Goal: Task Accomplishment & Management: Complete application form

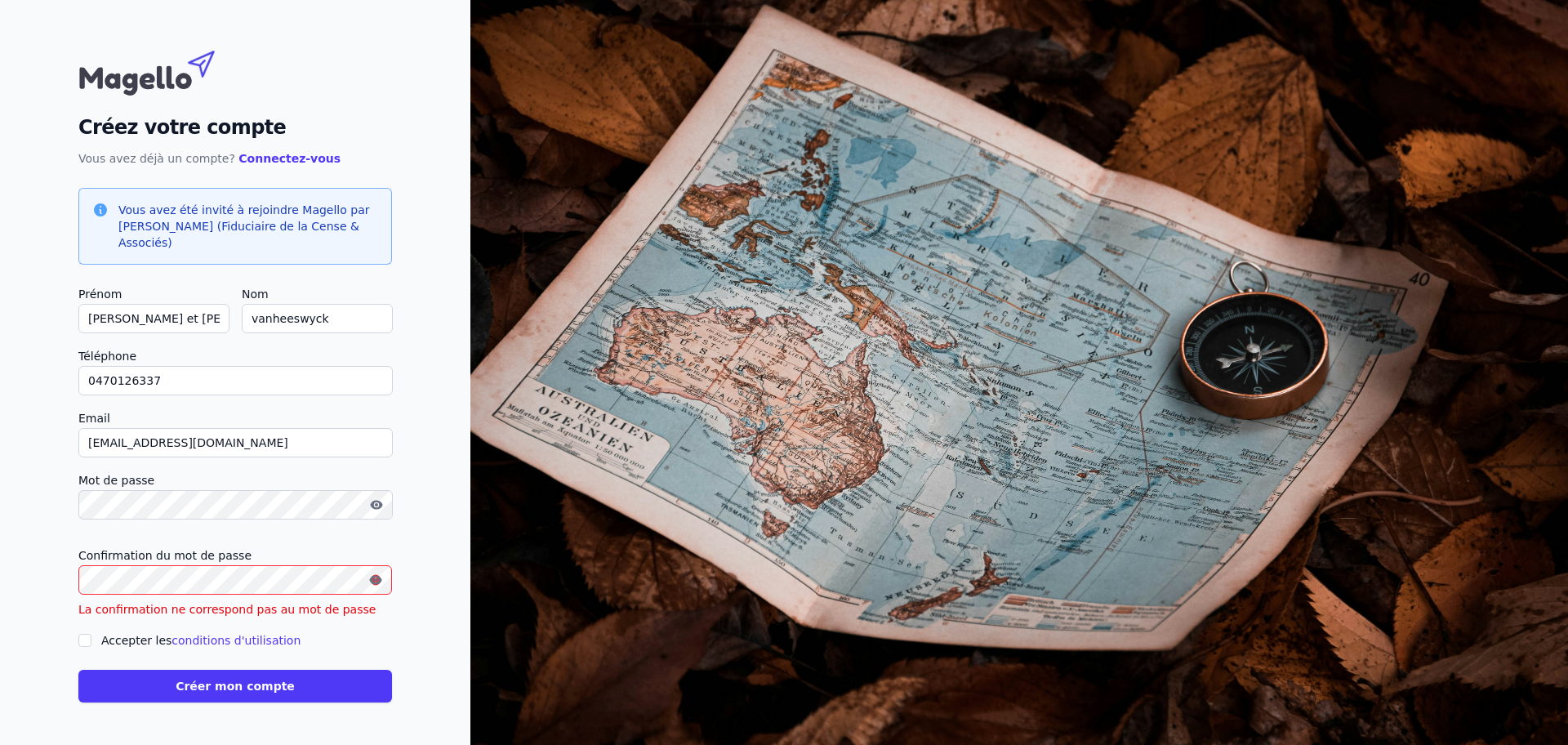
click at [92, 631] on div at bounding box center [85, 640] width 13 height 20
click at [92, 634] on input "Accepter les conditions d'utilisation" at bounding box center [85, 640] width 13 height 13
click at [470, 623] on div "Créez votre compte Vous avez déjà un compte? Connectez-vous Vous avez été invit…" at bounding box center [235, 372] width 470 height 745
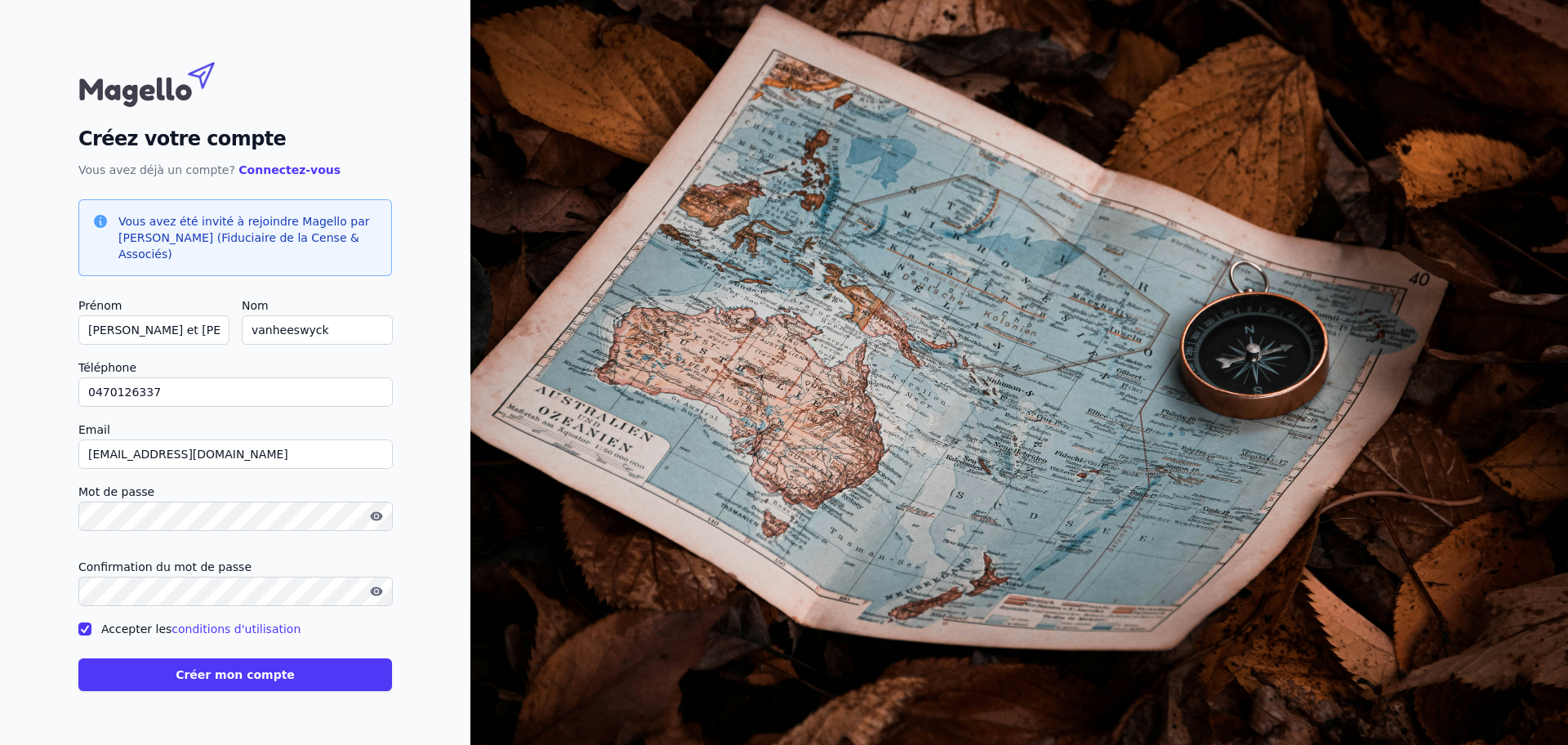
click at [92, 623] on input "Accepter les conditions d'utilisation" at bounding box center [85, 629] width 13 height 13
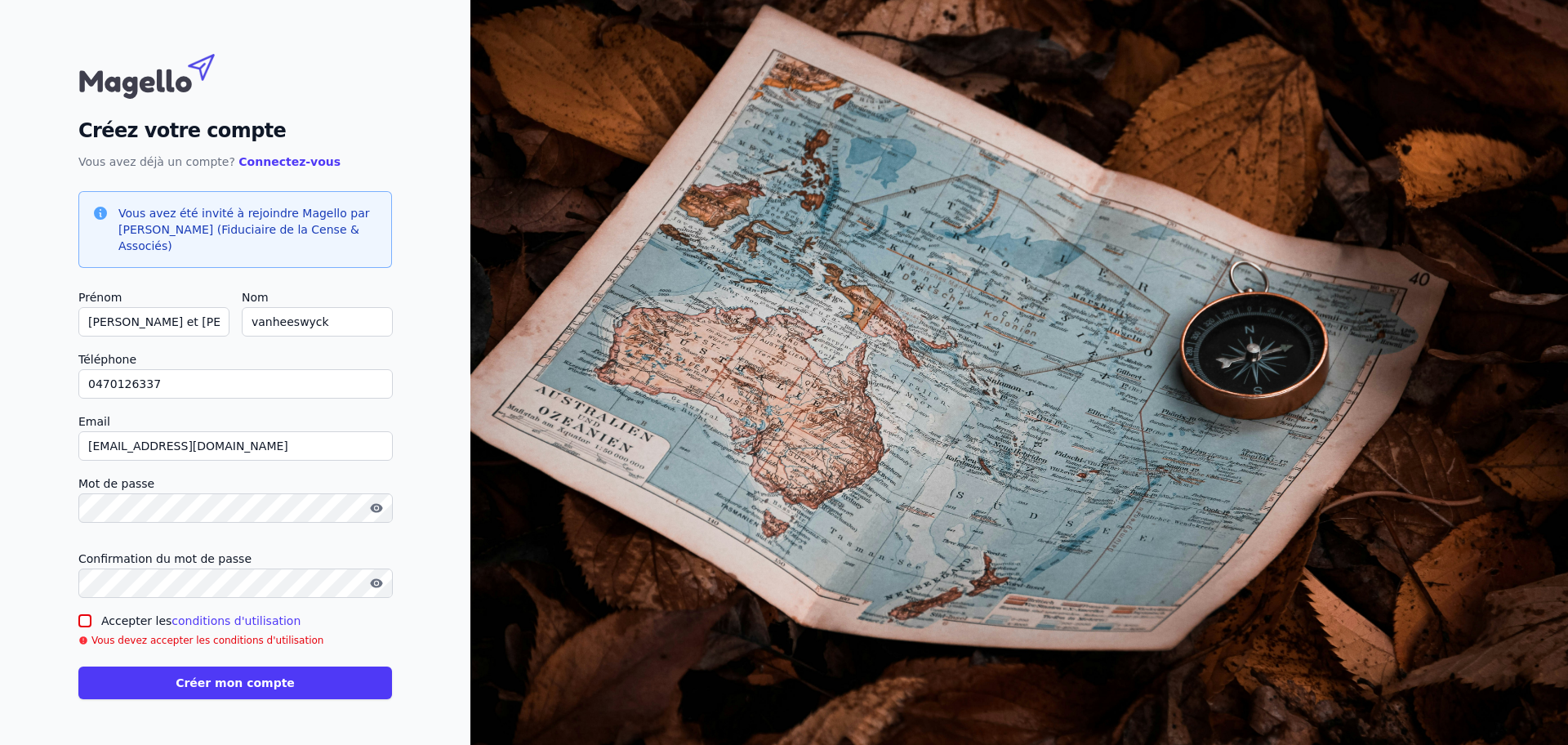
click at [92, 614] on input "Accepter les conditions d'utilisation" at bounding box center [85, 621] width 13 height 13
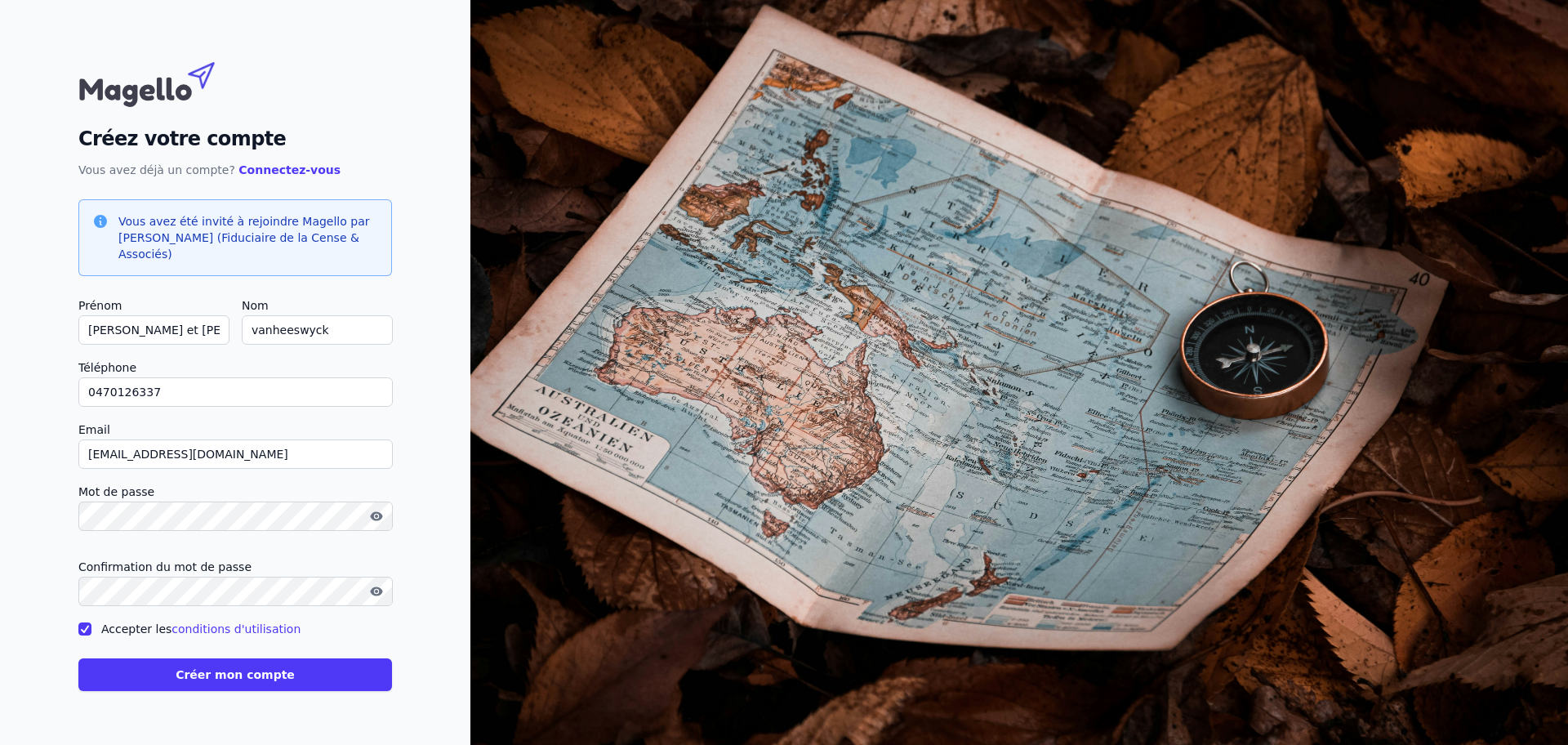
click at [92, 623] on input "Accepter les conditions d'utilisation" at bounding box center [85, 629] width 13 height 13
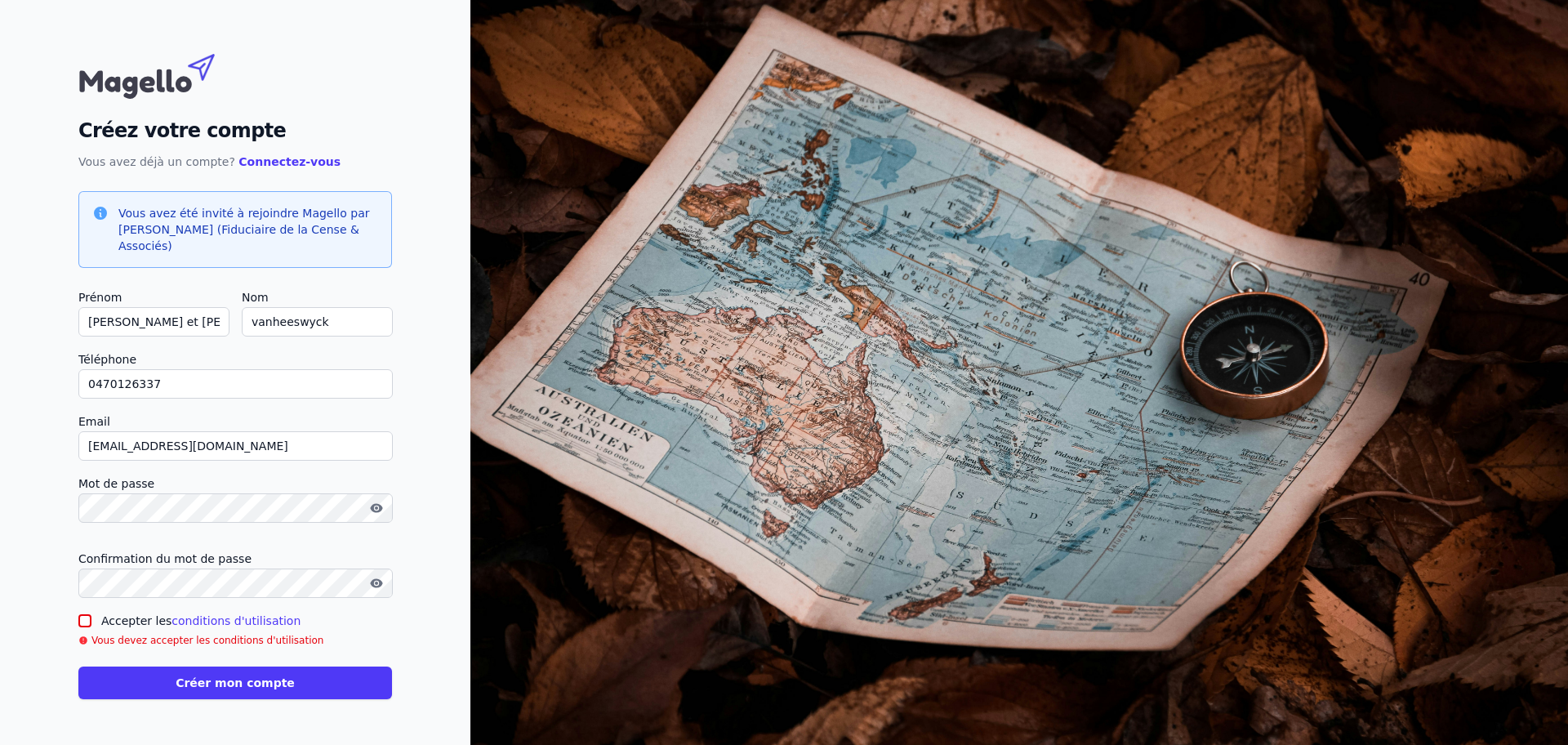
click at [92, 614] on input "Accepter les conditions d'utilisation" at bounding box center [85, 621] width 13 height 13
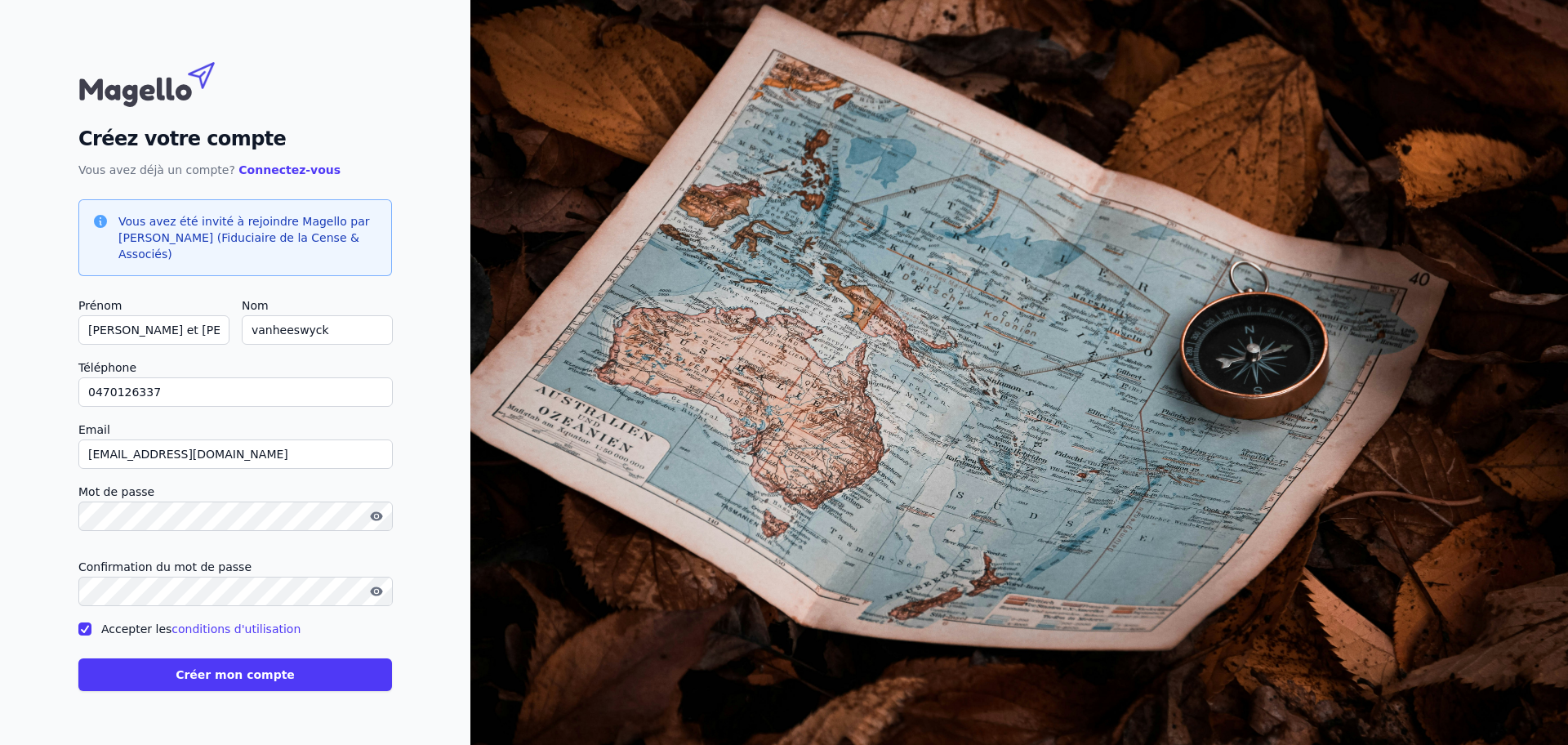
click at [301, 623] on label "Accepter les conditions d'utilisation" at bounding box center [200, 629] width 199 height 13
click at [92, 623] on input "Accepter les conditions d'utilisation" at bounding box center [85, 629] width 13 height 13
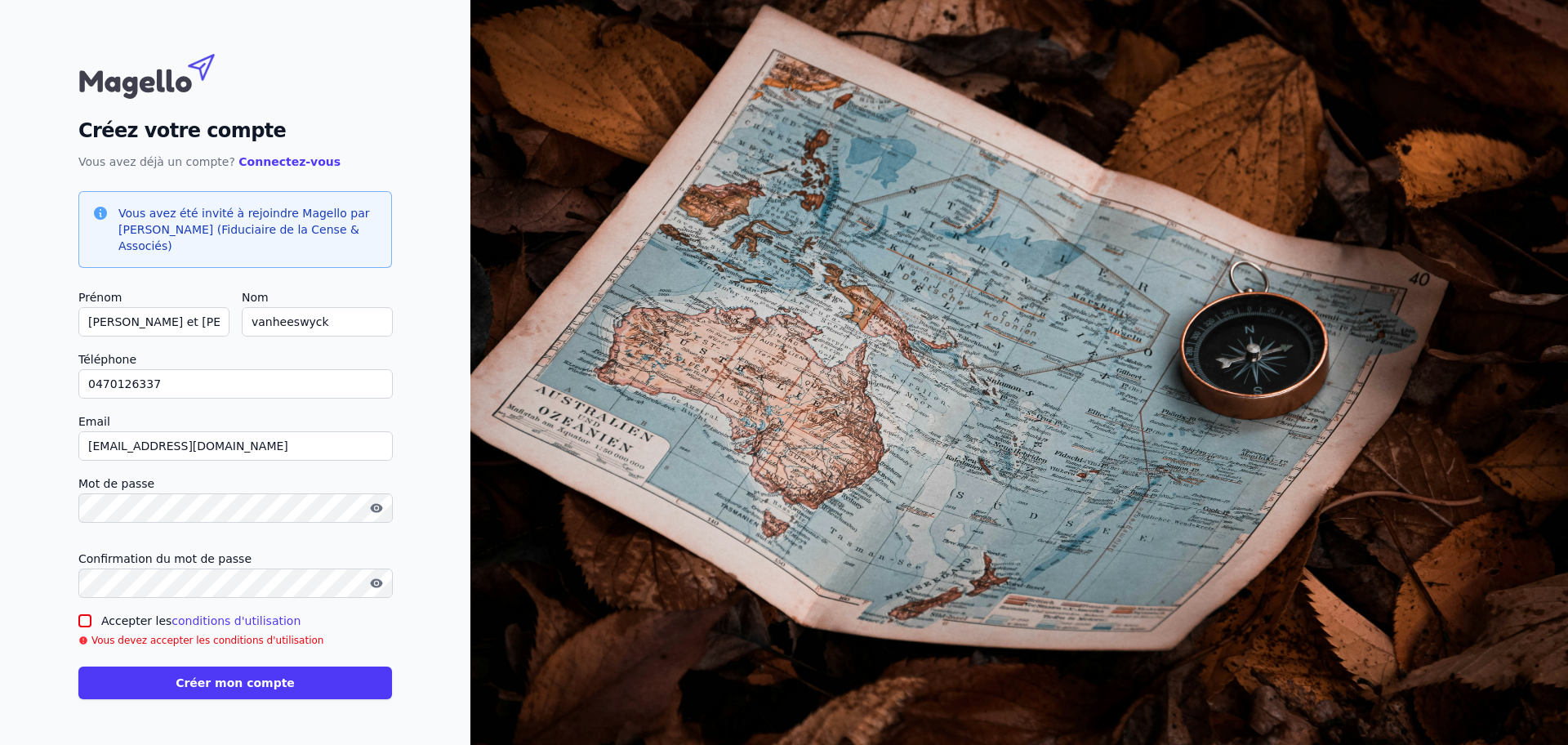
click at [92, 614] on input "Accepter les conditions d'utilisation" at bounding box center [85, 621] width 13 height 13
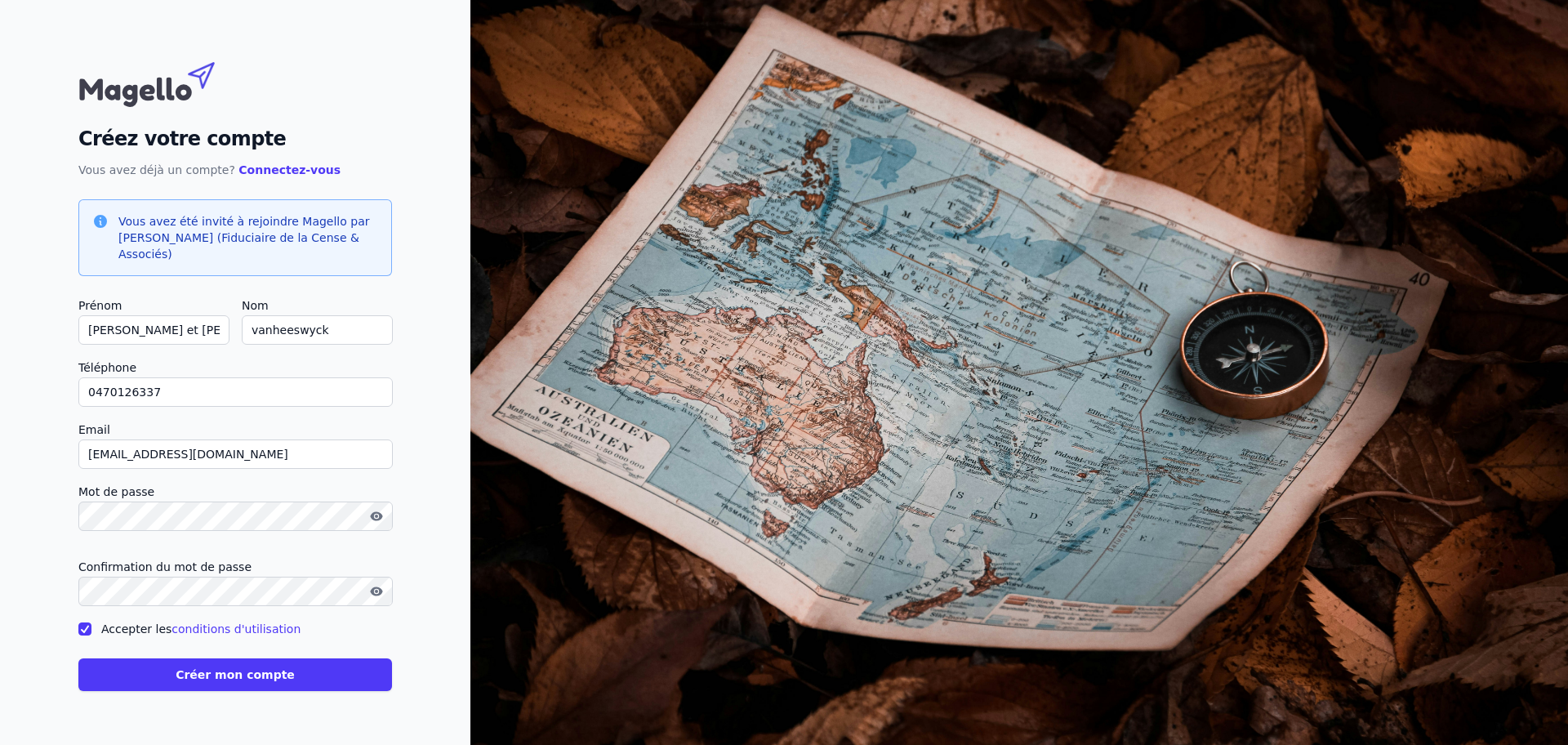
click at [92, 623] on input "Accepter les conditions d'utilisation" at bounding box center [85, 629] width 13 height 13
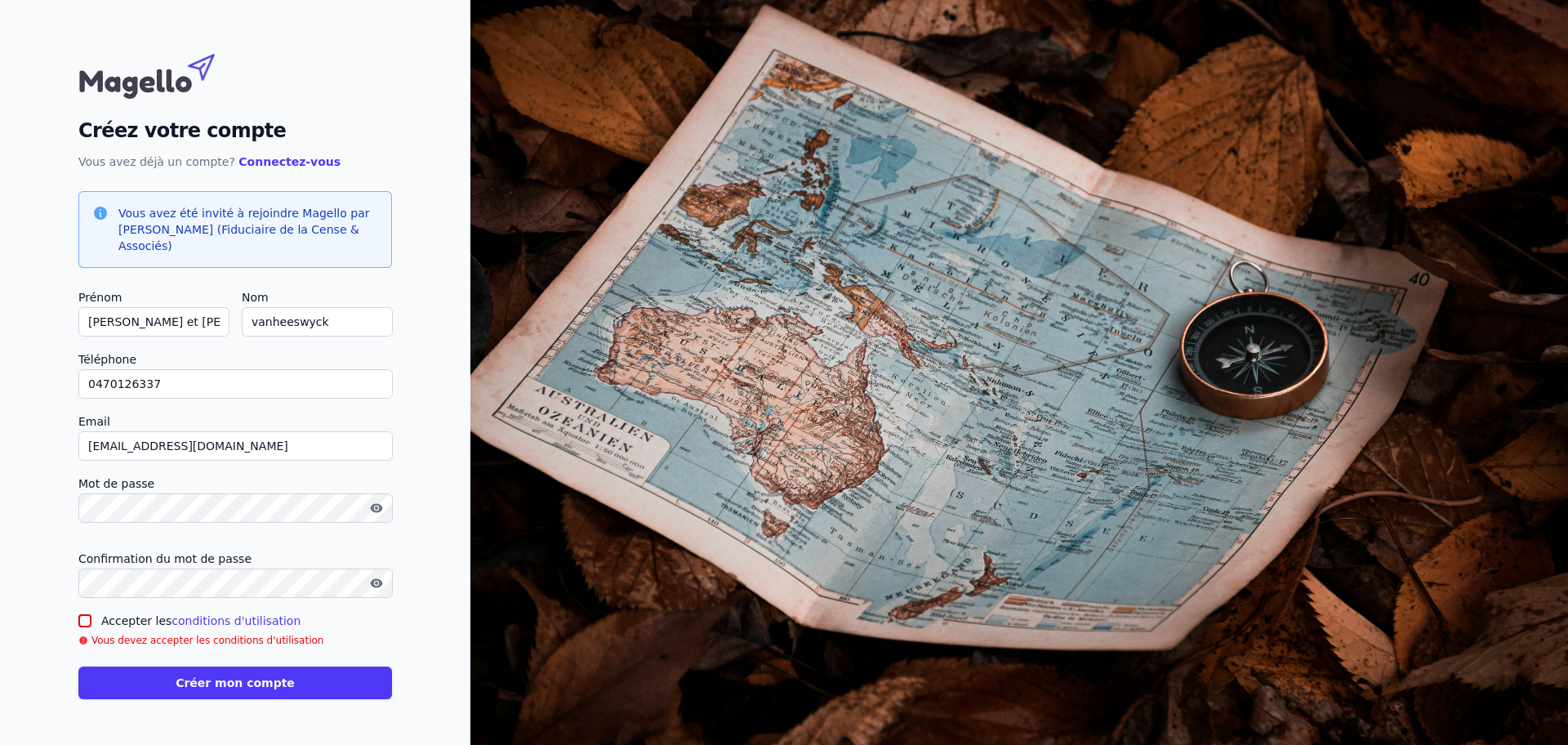
click at [470, 490] on div "Créez votre compte Vous avez déjà un compte? Connectez-vous Vous avez été invit…" at bounding box center [235, 372] width 470 height 745
click at [470, 573] on div "Créez votre compte Vous avez déjà un compte? Connectez-vous Vous avez été invit…" at bounding box center [235, 372] width 470 height 745
click at [92, 614] on input "Accepter les conditions d'utilisation" at bounding box center [85, 621] width 13 height 13
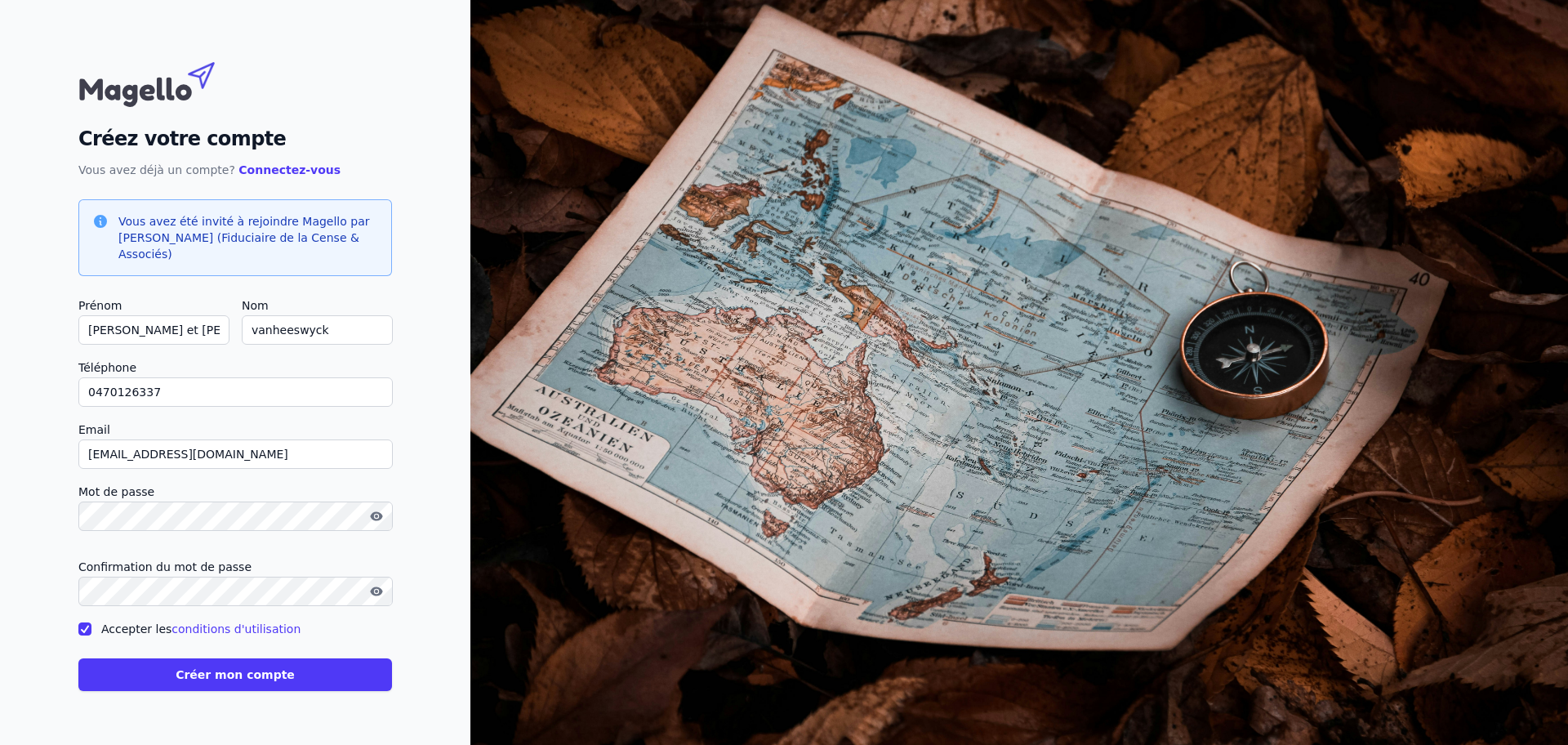
click at [92, 619] on div at bounding box center [85, 628] width 13 height 20
click at [92, 623] on input "Accepter les conditions d'utilisation" at bounding box center [85, 629] width 13 height 13
checkbox input "false"
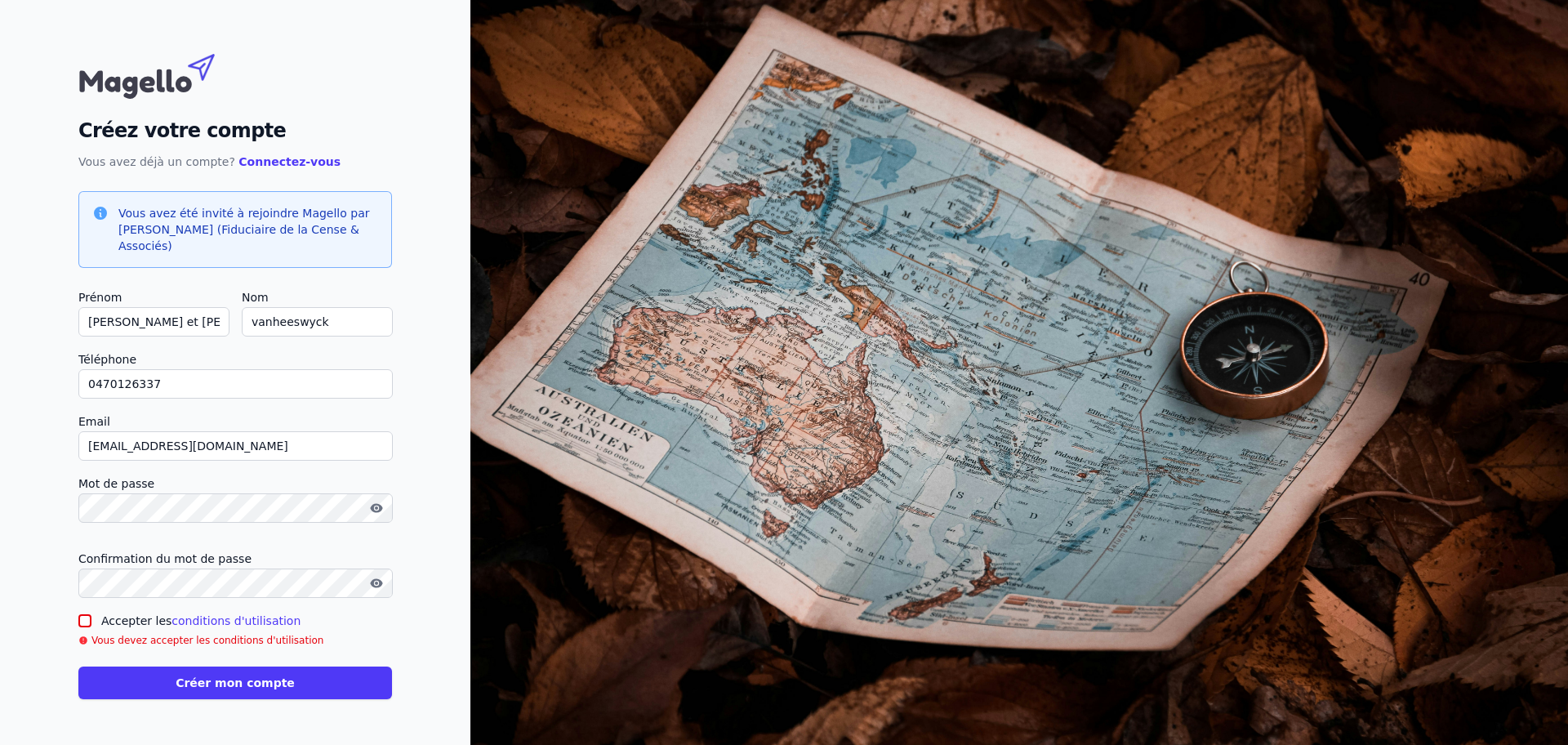
click at [301, 614] on link "conditions d'utilisation" at bounding box center [236, 621] width 129 height 13
